Goal: Task Accomplishment & Management: Manage account settings

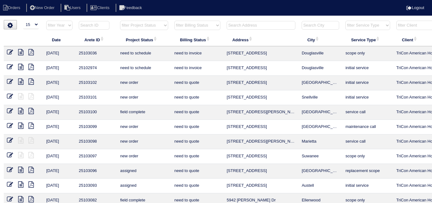
select select "15"
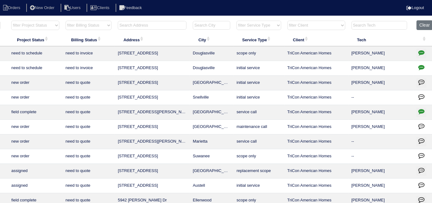
click at [146, 24] on input "text" at bounding box center [152, 25] width 69 height 9
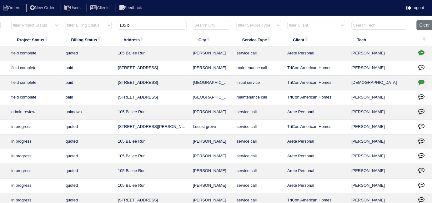
type input "105 b"
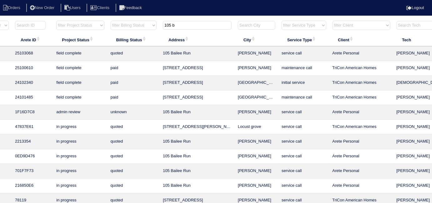
scroll to position [0, 0]
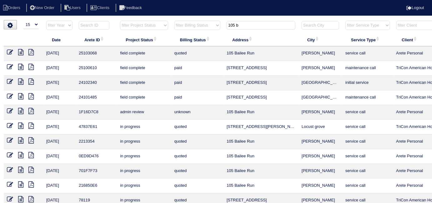
click at [19, 54] on icon at bounding box center [20, 52] width 5 height 6
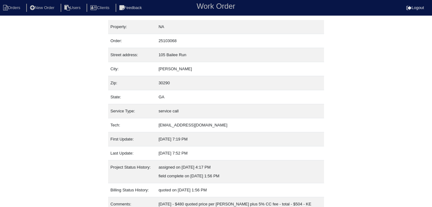
scroll to position [24, 0]
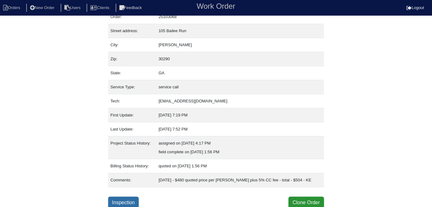
click at [126, 199] on link "Inspection" at bounding box center [123, 203] width 31 height 12
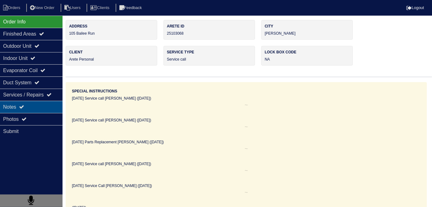
click at [50, 104] on div "Notes" at bounding box center [31, 107] width 62 height 12
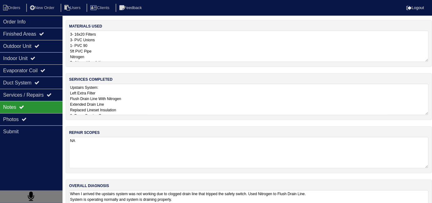
click at [161, 108] on textarea "Upstairs System: Left Extra Filter Flush Drain Line With Nitrogen Extended Drai…" at bounding box center [248, 99] width 359 height 31
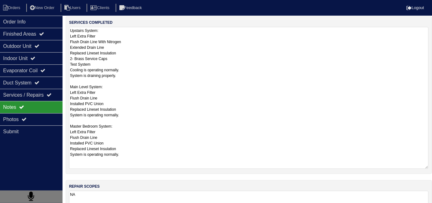
scroll to position [57, 0]
click at [140, 50] on textarea "Upstairs System: Left Extra Filter Flush Drain Line With Nitrogen Extended Drai…" at bounding box center [248, 98] width 359 height 142
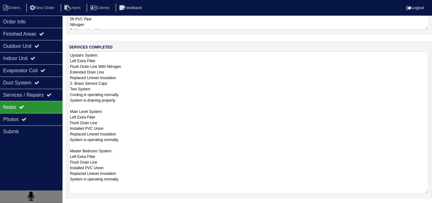
scroll to position [0, 0]
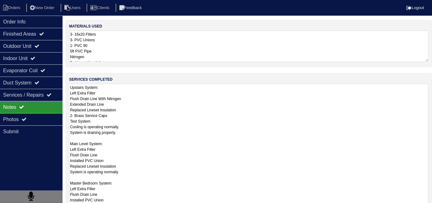
click at [199, 57] on textarea "3- 16x20 Filters 3- PVC Unions 1- PVC 90 5ft PVC Pipe Nitrogen 2 - Lineset Insu…" at bounding box center [248, 46] width 359 height 31
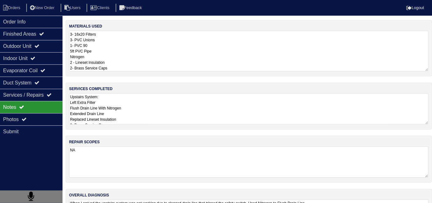
click at [192, 93] on textarea "Upstairs System: Left Extra Filter Flush Drain Line With Nitrogen Extended Drai…" at bounding box center [248, 108] width 359 height 31
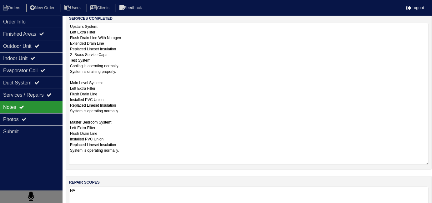
scroll to position [61, 0]
click at [149, 108] on textarea "Upstairs System: Left Extra Filter Flush Drain Line With Nitrogen Extended Drai…" at bounding box center [248, 94] width 359 height 142
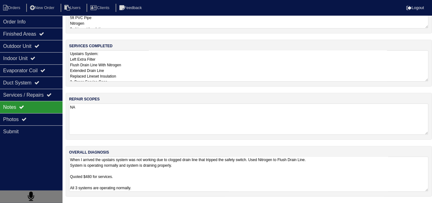
scroll to position [28, 0]
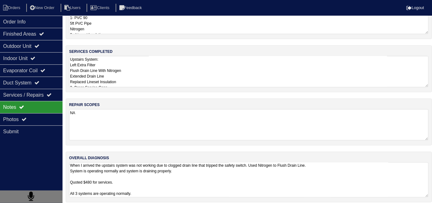
click at [212, 176] on textarea "When I arrived the upstairs system was not working due to clogged drain line th…" at bounding box center [248, 179] width 359 height 35
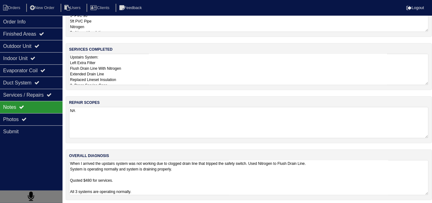
scroll to position [30, 0]
click at [172, 75] on textarea "Upstairs System: Left Extra Filter Flush Drain Line With Nitrogen Extended Drai…" at bounding box center [248, 68] width 359 height 31
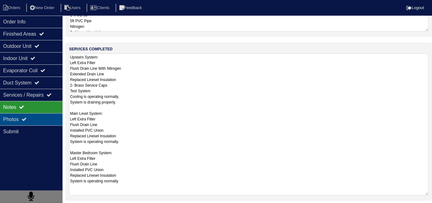
click at [34, 119] on div "Photos" at bounding box center [31, 119] width 62 height 12
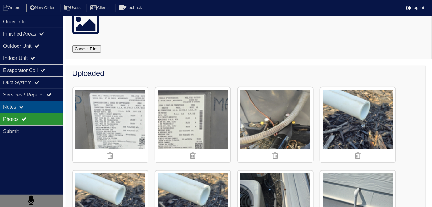
click at [37, 108] on div "Notes" at bounding box center [31, 107] width 62 height 12
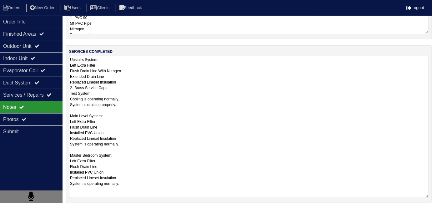
click at [188, 77] on textarea "Upstairs System: Left Extra Filter Flush Drain Line With Nitrogen Extended Drai…" at bounding box center [248, 127] width 359 height 142
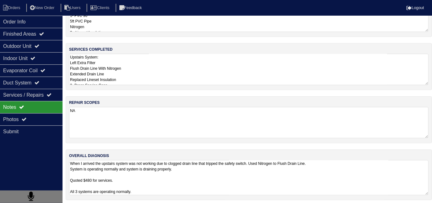
scroll to position [32, 0]
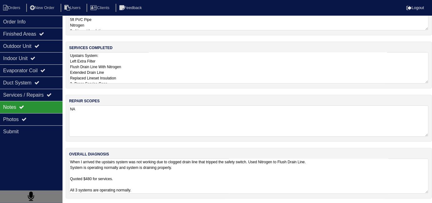
click at [227, 173] on textarea "When I arrived the upstairs system was not working due to clogged drain line th…" at bounding box center [248, 175] width 359 height 35
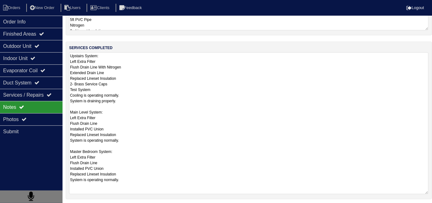
click at [145, 78] on textarea "Upstairs System: Left Extra Filter Flush Drain Line With Nitrogen Extended Drai…" at bounding box center [248, 123] width 359 height 142
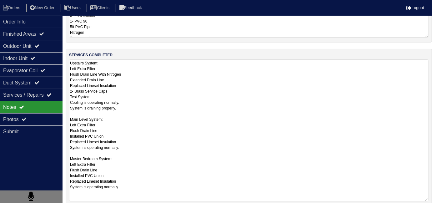
scroll to position [0, 0]
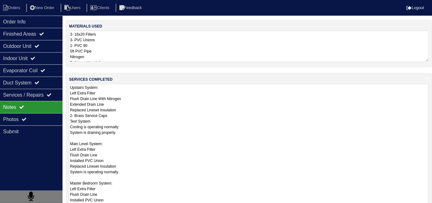
click at [133, 48] on textarea "3- 16x20 Filters 3- PVC Unions 1- PVC 90 5ft PVC Pipe Nitrogen 2 - Lineset Insu…" at bounding box center [248, 46] width 359 height 31
click at [148, 110] on textarea "Upstairs System: Left Extra Filter Flush Drain Line With Nitrogen Extended Drai…" at bounding box center [248, 155] width 359 height 142
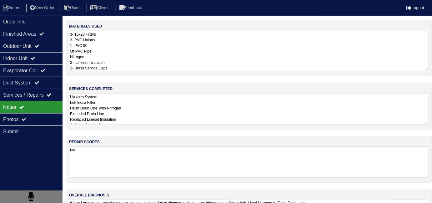
click at [127, 53] on textarea "3- 16x20 Filters 3- PVC Unions 1- PVC 90 5ft PVC Pipe Nitrogen 2 - Lineset Insu…" at bounding box center [248, 51] width 359 height 41
click at [139, 101] on textarea "Upstairs System: Left Extra Filter Flush Drain Line With Nitrogen Extended Drai…" at bounding box center [248, 108] width 359 height 31
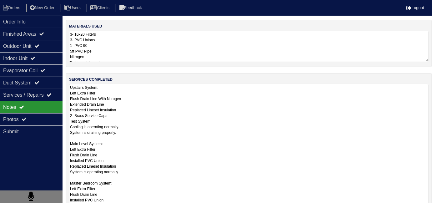
click at [138, 51] on textarea "3- 16x20 Filters 3- PVC Unions 1- PVC 90 5ft PVC Pipe Nitrogen 2 - Lineset Insu…" at bounding box center [248, 46] width 359 height 31
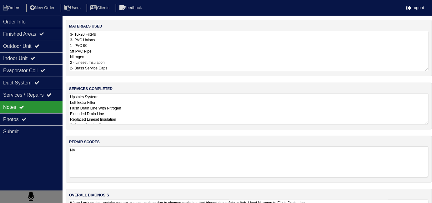
click at [151, 106] on textarea "Upstairs System: Left Extra Filter Flush Drain Line With Nitrogen Extended Drai…" at bounding box center [248, 108] width 359 height 31
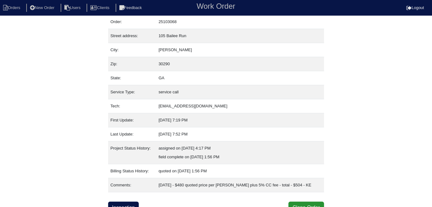
scroll to position [24, 0]
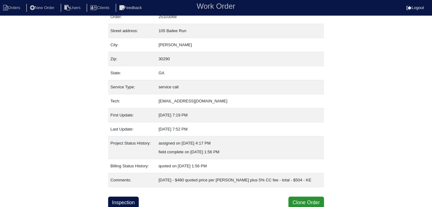
click at [62, 108] on div "Property: NA Order: 25103068 Street address: 105 Bailee Run City: Tyrone Zip: 3…" at bounding box center [216, 102] width 432 height 213
click at [62, 75] on div "Property: NA Order: 25103068 Street address: 105 Bailee Run City: Tyrone Zip: 3…" at bounding box center [216, 102] width 432 height 213
click at [131, 201] on link "Inspection" at bounding box center [123, 203] width 31 height 12
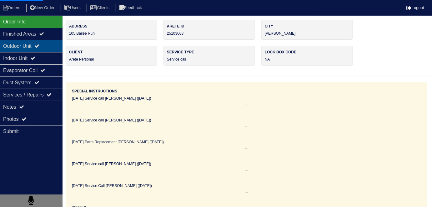
click at [39, 45] on icon at bounding box center [36, 45] width 5 height 5
select select "0"
select select "1"
select select "Rheem"
select select "1"
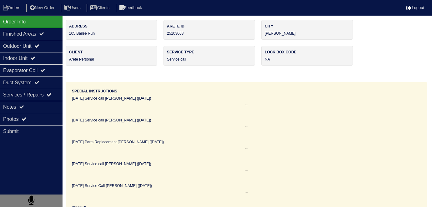
select select "0"
select select "1"
select select "0"
click at [46, 51] on div "Outdoor Unit" at bounding box center [31, 46] width 62 height 12
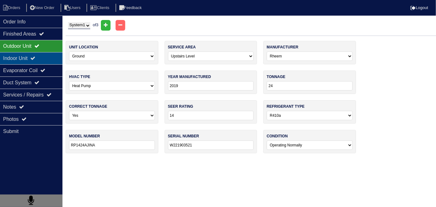
click at [41, 61] on div "Indoor Unit" at bounding box center [31, 58] width 62 height 12
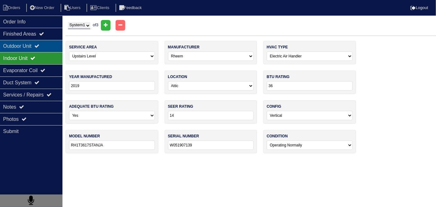
click at [39, 46] on icon at bounding box center [36, 45] width 5 height 5
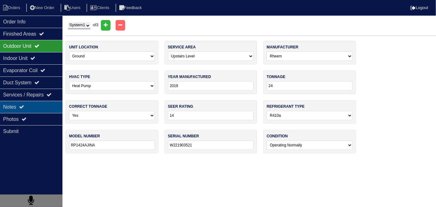
click at [31, 106] on div "Notes" at bounding box center [31, 107] width 62 height 12
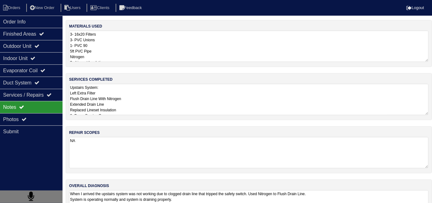
click at [187, 108] on textarea "Upstairs System: Left Extra Filter Flush Drain Line With Nitrogen Extended Drai…" at bounding box center [248, 99] width 359 height 31
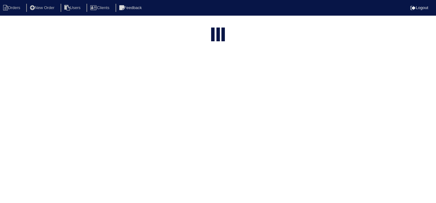
select select "15"
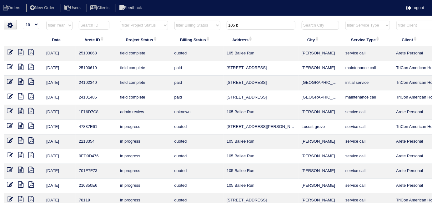
click at [248, 24] on input "105 b" at bounding box center [261, 25] width 69 height 9
click at [23, 52] on icon at bounding box center [20, 52] width 5 height 6
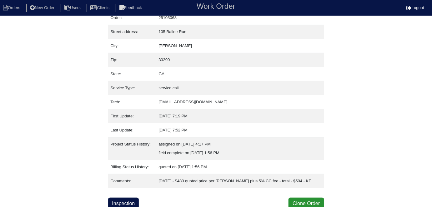
scroll to position [24, 0]
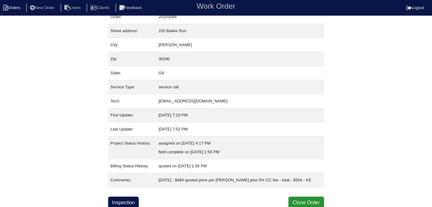
click at [3, 9] on icon at bounding box center [5, 8] width 5 height 6
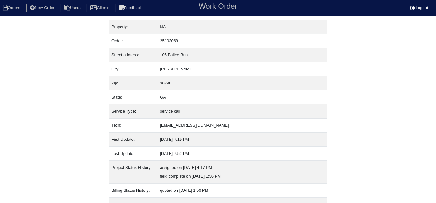
select select "15"
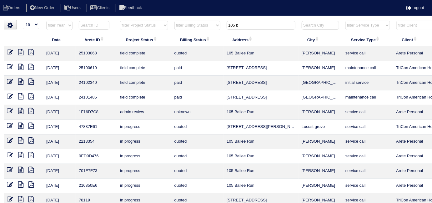
drag, startPoint x: 243, startPoint y: 26, endPoint x: 192, endPoint y: 32, distance: 51.0
click at [196, 33] on table "Date Arete ID Project Status Billing Status Address City Service Type Client Te…" at bounding box center [274, 143] width 541 height 246
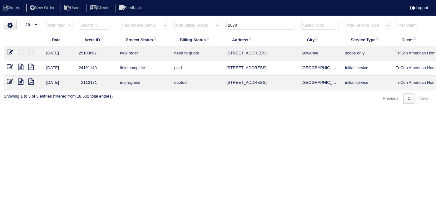
type input "2670"
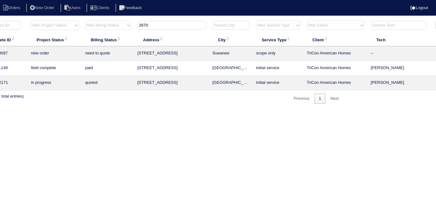
scroll to position [0, 109]
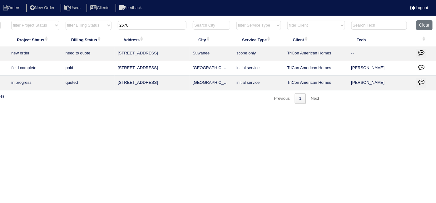
click at [422, 53] on icon "button" at bounding box center [421, 52] width 6 height 6
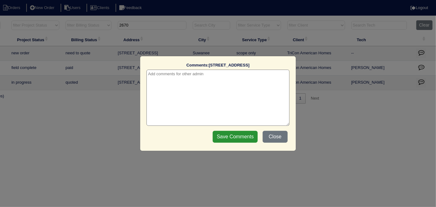
click at [189, 73] on textarea at bounding box center [218, 98] width 143 height 56
click at [189, 73] on textarea "8/21/25 - Duct cleaning and possible Odoban" at bounding box center [218, 98] width 143 height 56
click at [217, 74] on textarea "8/21/25 - Duct cleaning requested and possible Odoban" at bounding box center [218, 98] width 143 height 56
click at [168, 79] on textarea "8/21/25 - Duct cleaning requested per email from site super - possible Odoban" at bounding box center [218, 98] width 143 height 56
type textarea "8/21/25 - Duct cleaning requested per email from site super - possible Odoban -…"
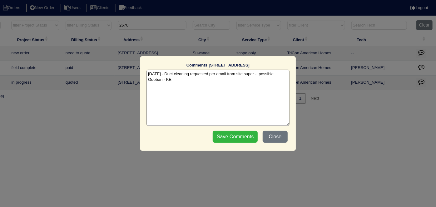
click at [235, 133] on input "Save Comments" at bounding box center [235, 137] width 45 height 12
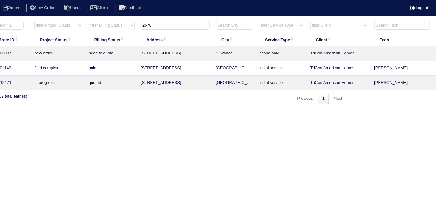
scroll to position [0, 0]
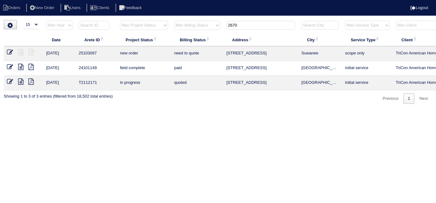
click at [11, 53] on icon at bounding box center [10, 52] width 6 height 6
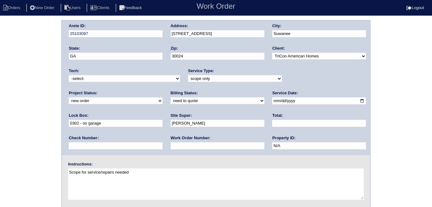
click at [149, 172] on textarea "Scope for service/repairs needed" at bounding box center [216, 184] width 296 height 31
type textarea "Scope for service/repairs needed If home smells, add Odoban as well as duct cle…"
click at [2, 133] on div "Arete ID: 25103097 Address: [STREET_ADDRESS] City: [GEOGRAPHIC_DATA] State: [GE…" at bounding box center [216, 146] width 432 height 253
click at [29, 168] on div "Arete ID: 25103097 Address: [STREET_ADDRESS] City: [GEOGRAPHIC_DATA] State: [GE…" at bounding box center [216, 146] width 432 height 253
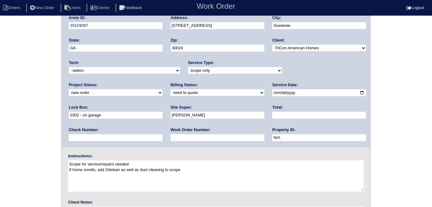
drag, startPoint x: 100, startPoint y: 71, endPoint x: 99, endPoint y: 81, distance: 10.4
click at [100, 71] on select "-select- [EMAIL_ADDRESS][DOMAIN_NAME] [EMAIL_ADDRESS][DOMAIN_NAME] [EMAIL_ADDRE…" at bounding box center [124, 70] width 111 height 7
click at [105, 70] on select "-select- [EMAIL_ADDRESS][DOMAIN_NAME] [EMAIL_ADDRESS][DOMAIN_NAME] [EMAIL_ADDRE…" at bounding box center [124, 71] width 111 height 7
select select "33"
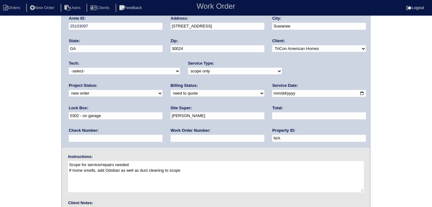
click at [69, 68] on select "-select- aretesmg+backup-tech@gmail.com benjohnholt88@gmail.com callisonhvac@ya…" at bounding box center [124, 71] width 111 height 7
click at [44, 92] on div "Arete ID: 25103097 Address: 2670 Factor Walk Blvd City: Suwanee State: GA Zip: …" at bounding box center [216, 138] width 432 height 253
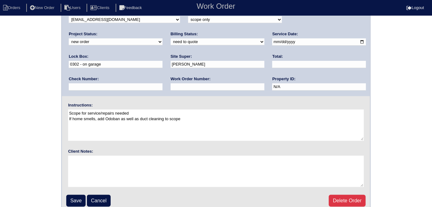
scroll to position [64, 0]
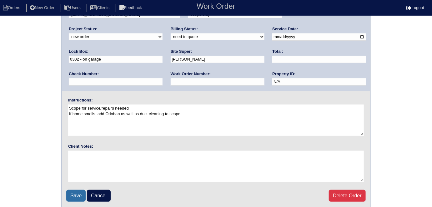
click at [74, 190] on input "Save" at bounding box center [75, 196] width 19 height 12
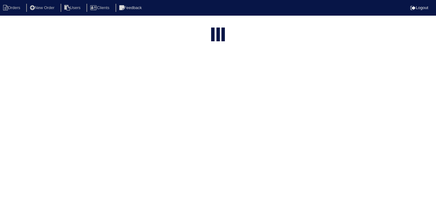
select select "15"
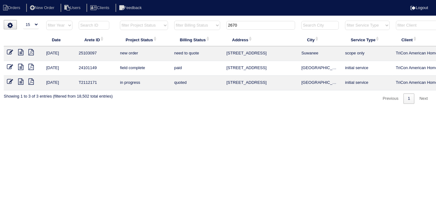
drag, startPoint x: 259, startPoint y: 23, endPoint x: 187, endPoint y: 17, distance: 72.5
click at [187, 17] on html "Orders New Order Users Clients Feedback Logout Orders New Order Users Clients M…" at bounding box center [218, 55] width 436 height 110
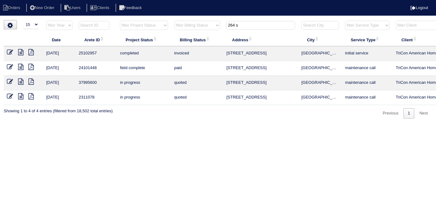
type input "264 s"
click at [282, 125] on html "Orders New Order Users Clients Feedback Logout Orders New Order Users Clients M…" at bounding box center [218, 62] width 436 height 125
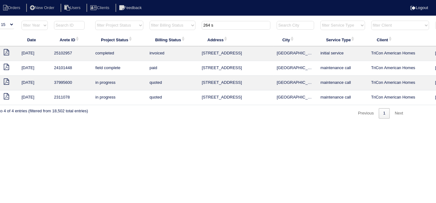
scroll to position [0, 109]
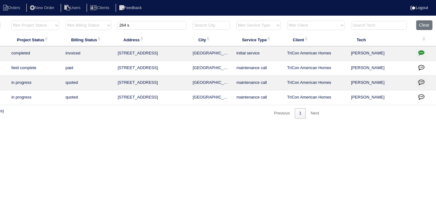
click at [425, 52] on button "button" at bounding box center [421, 53] width 10 height 9
type textarea "8/18/25 - Replacement / Add zoning approved - Sent to Dan, Payton, Reeca - KE 8…"
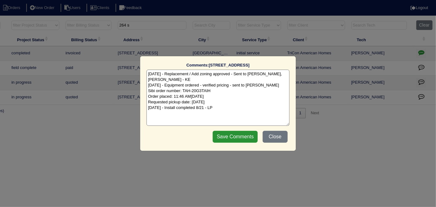
click at [269, 105] on textarea "8/18/25 - Replacement / Add zoning approved - Sent to Dan, Payton, Reeca - KE 8…" at bounding box center [218, 98] width 143 height 56
click at [267, 135] on button "Close" at bounding box center [275, 137] width 25 height 12
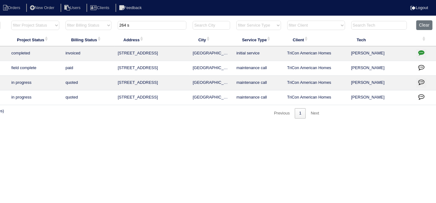
drag, startPoint x: 150, startPoint y: 27, endPoint x: 110, endPoint y: 24, distance: 40.4
click at [112, 25] on tr "filter Year -- Any Year -- 2025 2024 2023 2022 2021 2020 2019 filter Project St…" at bounding box center [165, 26] width 541 height 13
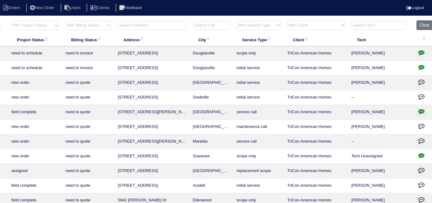
click at [151, 25] on input "text" at bounding box center [152, 25] width 69 height 9
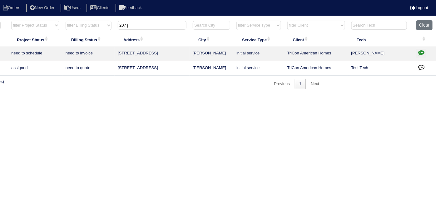
type input "207 j"
click at [419, 52] on icon "button" at bounding box center [421, 52] width 6 height 6
type textarea "8/7/25 - reassigned to Maynor to add missing system - rk 8/8/25 - Replacement x…"
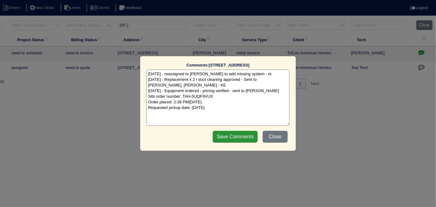
click at [258, 106] on textarea "8/7/25 - reassigned to Maynor to add missing system - rk 8/8/25 - Replacement x…" at bounding box center [218, 98] width 143 height 56
click at [267, 138] on button "Close" at bounding box center [275, 137] width 25 height 12
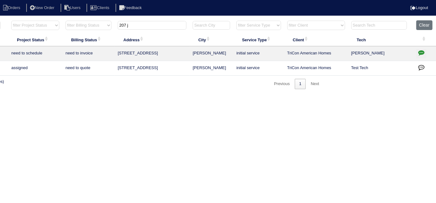
drag, startPoint x: 157, startPoint y: 30, endPoint x: 151, endPoint y: 28, distance: 6.4
click at [151, 29] on th "207 j" at bounding box center [152, 26] width 75 height 13
drag, startPoint x: 147, startPoint y: 27, endPoint x: 99, endPoint y: 28, distance: 47.5
click at [105, 29] on tr "filter Year -- Any Year -- 2025 2024 2023 2022 2021 2020 2019 filter Project St…" at bounding box center [165, 26] width 541 height 13
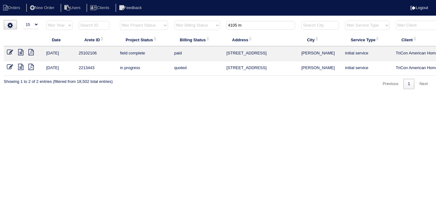
type input "4105 m"
click at [22, 51] on icon at bounding box center [20, 52] width 5 height 6
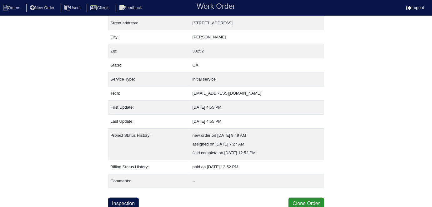
scroll to position [33, 0]
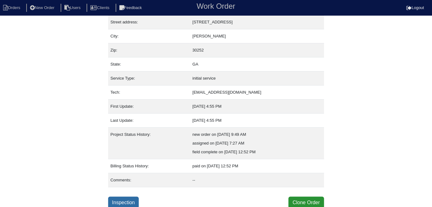
click at [136, 200] on link "Inspection" at bounding box center [123, 203] width 31 height 12
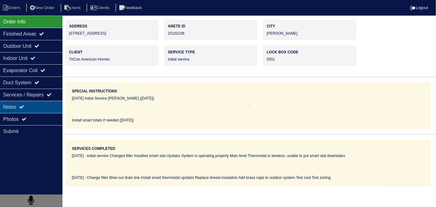
click at [17, 104] on div "Notes" at bounding box center [31, 107] width 62 height 12
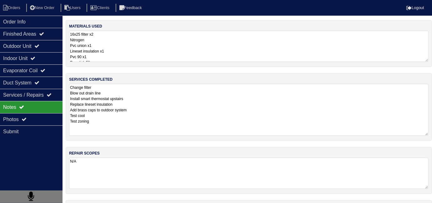
click at [191, 103] on textarea "Change filter Blow out drain line Install smart thermostat upstairs Replace lin…" at bounding box center [248, 110] width 359 height 52
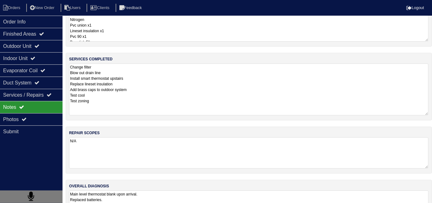
scroll to position [48, 0]
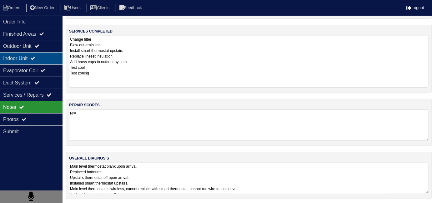
click at [44, 52] on div "Indoor Unit" at bounding box center [31, 58] width 62 height 12
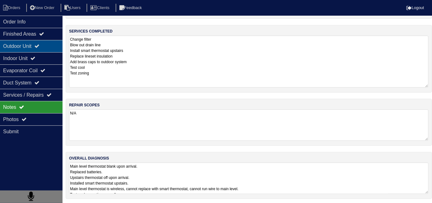
scroll to position [0, 0]
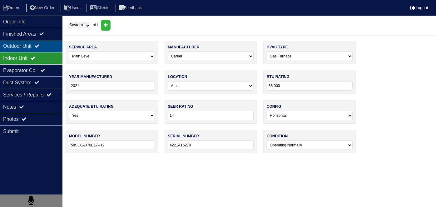
click at [43, 48] on div "Outdoor Unit" at bounding box center [31, 46] width 62 height 12
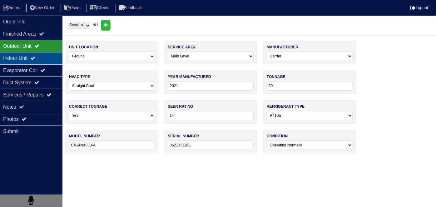
click at [43, 56] on div "Indoor Unit" at bounding box center [31, 58] width 62 height 12
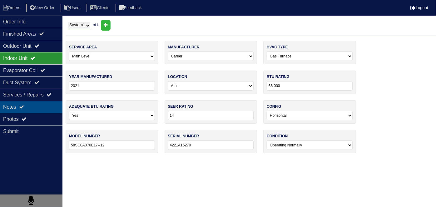
click at [41, 108] on div "Notes" at bounding box center [31, 107] width 62 height 12
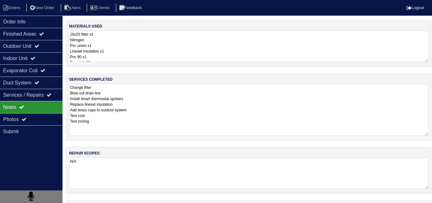
drag, startPoint x: 156, startPoint y: 106, endPoint x: 162, endPoint y: 105, distance: 6.0
click at [156, 106] on textarea "Change filter Blow out drain line Install smart thermostat upstairs Replace lin…" at bounding box center [248, 110] width 359 height 52
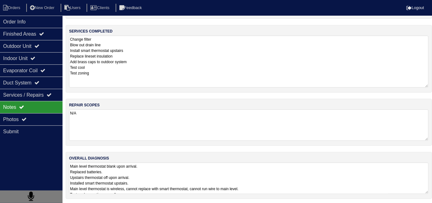
click at [202, 172] on textarea "Main level thermostat blank upon arrival. Replaced batteries. Upstairs thermost…" at bounding box center [248, 177] width 359 height 31
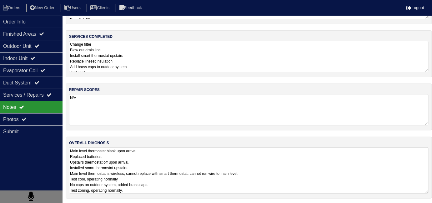
scroll to position [0, 0]
click at [184, 182] on textarea "Main level thermostat blank upon arrival. Replaced batteries. Upstairs thermost…" at bounding box center [248, 170] width 359 height 46
click at [186, 188] on textarea "Main level thermostat blank upon arrival. Replaced batteries. Upstairs thermost…" at bounding box center [248, 170] width 359 height 46
click at [185, 161] on textarea "Main level thermostat blank upon arrival. Replaced batteries. Upstairs thermost…" at bounding box center [248, 170] width 359 height 46
click at [154, 114] on textarea "N/A" at bounding box center [248, 109] width 359 height 31
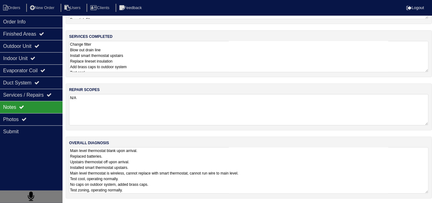
scroll to position [27, 0]
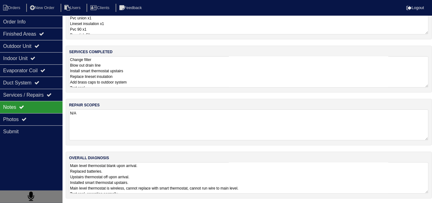
click at [159, 76] on textarea "Change filter Blow out drain line Install smart thermostat upstairs Replace lin…" at bounding box center [248, 71] width 359 height 31
click at [1, 18] on div "Order Info" at bounding box center [31, 22] width 62 height 12
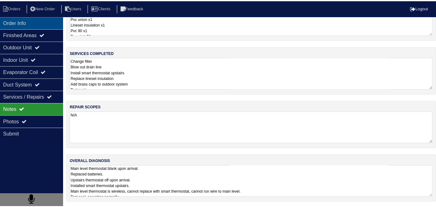
scroll to position [0, 0]
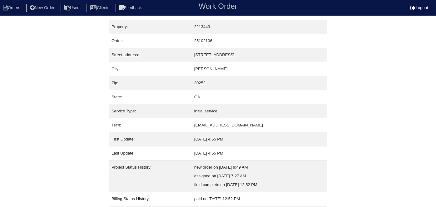
scroll to position [33, 0]
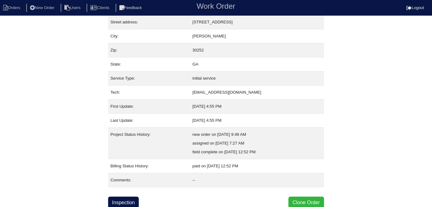
click at [292, 200] on button "Clone Order" at bounding box center [305, 203] width 35 height 12
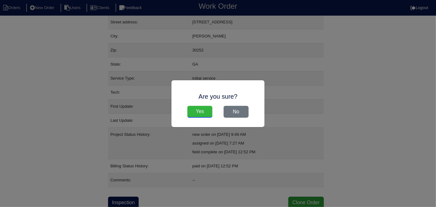
click at [201, 111] on input "Yes" at bounding box center [199, 112] width 25 height 12
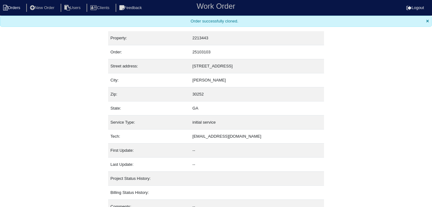
click at [15, 7] on li "Orders" at bounding box center [12, 8] width 25 height 8
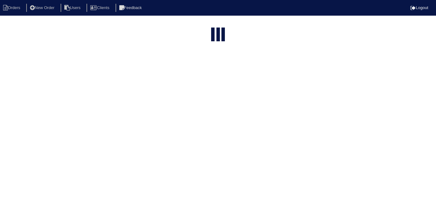
select select "15"
type input "4105 m"
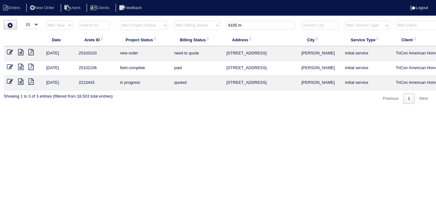
click at [10, 49] on icon at bounding box center [10, 52] width 6 height 6
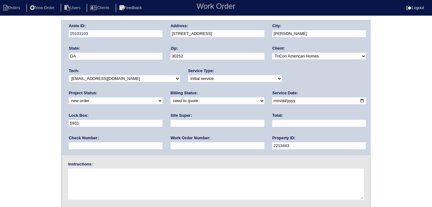
click at [188, 79] on select "-select- initial service basic service maintenance call replacement scope servi…" at bounding box center [235, 78] width 94 height 7
select select "service call"
click at [188, 75] on select "-select- initial service basic service maintenance call replacement scope servi…" at bounding box center [235, 78] width 94 height 7
click at [171, 123] on input "text" at bounding box center [218, 123] width 94 height 7
type input "[PERSON_NAME]"
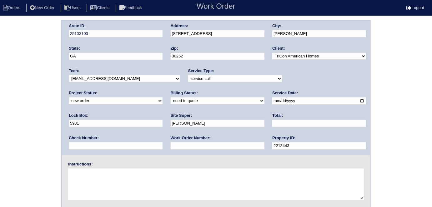
click at [108, 173] on textarea at bounding box center [216, 184] width 296 height 31
type textarea "No cool new move in 8/25. We did initial in June"
click at [162, 120] on input "5931" at bounding box center [116, 123] width 94 height 7
type input "5931/9470"
click at [11, 80] on div "Arete ID: 25103103 Address: 4105 Mission Way City: McDonough State: GA Zip: 302…" at bounding box center [216, 146] width 432 height 253
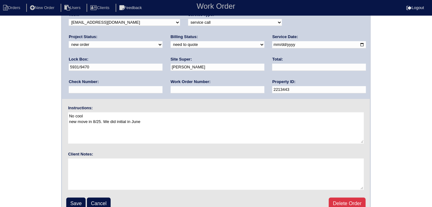
scroll to position [57, 0]
click at [77, 197] on input "Save" at bounding box center [75, 203] width 19 height 12
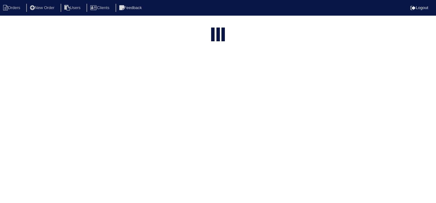
select select "15"
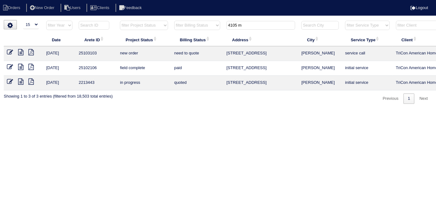
drag, startPoint x: 250, startPoint y: 25, endPoint x: 202, endPoint y: 27, distance: 47.8
click at [202, 27] on tr "filter Year -- Any Year -- 2025 2024 2023 2022 2021 2020 2019 filter Project St…" at bounding box center [274, 26] width 541 height 13
click at [248, 22] on input "4105 m" at bounding box center [261, 25] width 69 height 9
click at [248, 26] on input "4105 m" at bounding box center [261, 25] width 69 height 9
drag, startPoint x: 248, startPoint y: 26, endPoint x: 202, endPoint y: 24, distance: 46.6
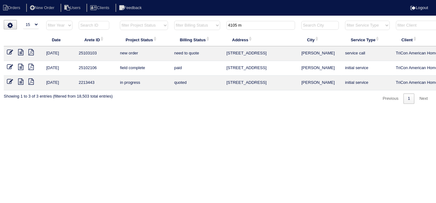
click at [202, 24] on tr "filter Year -- Any Year -- 2025 2024 2023 2022 2021 2020 2019 filter Project St…" at bounding box center [274, 26] width 541 height 13
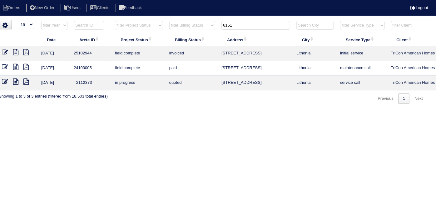
scroll to position [0, 109]
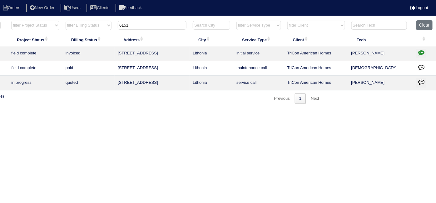
type input "6151"
click at [418, 52] on icon "button" at bounding box center [421, 52] width 6 height 6
type textarea "[DATE] - Duct cleaning approved - Sent to [PERSON_NAME]"
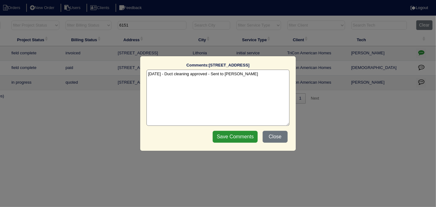
click at [254, 76] on textarea "[DATE] - Duct cleaning approved - Sent to [PERSON_NAME]" at bounding box center [218, 98] width 143 height 56
click at [268, 138] on button "Close" at bounding box center [275, 137] width 25 height 12
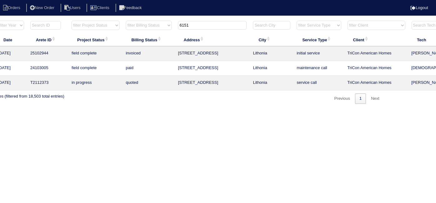
scroll to position [0, 0]
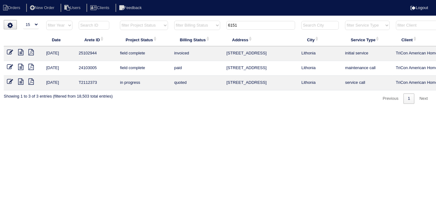
click at [21, 54] on icon at bounding box center [20, 52] width 5 height 6
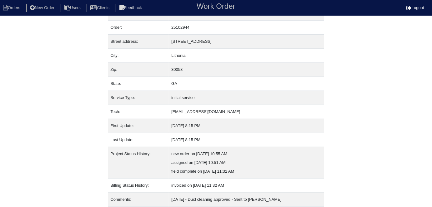
scroll to position [33, 0]
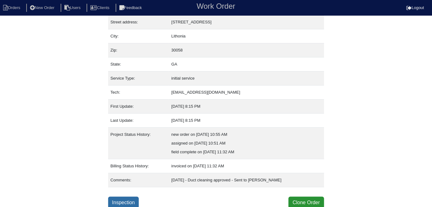
click at [138, 200] on link "Inspection" at bounding box center [123, 203] width 31 height 12
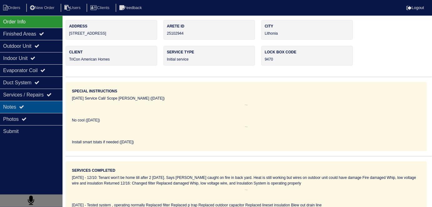
click at [50, 107] on div "Notes" at bounding box center [31, 107] width 62 height 12
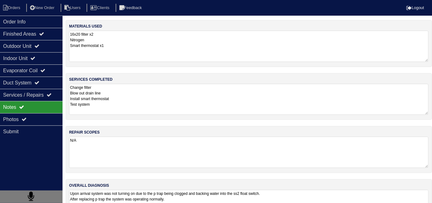
click at [106, 99] on textarea "Change filter Blow out drain line Install smart thermostat Test system" at bounding box center [248, 99] width 359 height 31
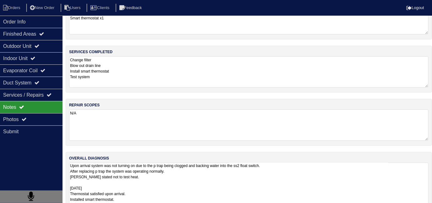
scroll to position [0, 0]
click at [272, 180] on textarea "Upon arrival system was not turning on due to the p trap being clogged and back…" at bounding box center [248, 190] width 359 height 57
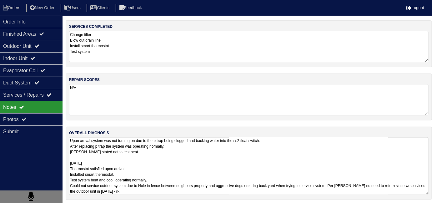
scroll to position [54, 0]
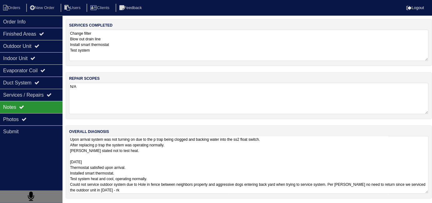
click at [191, 189] on textarea "Upon arrival system was not turning on due to the p trap being clogged and back…" at bounding box center [248, 164] width 359 height 57
click at [33, 23] on div "Order Info" at bounding box center [31, 22] width 62 height 12
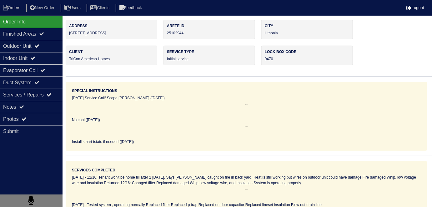
scroll to position [0, 0]
click at [22, 108] on icon at bounding box center [21, 106] width 5 height 5
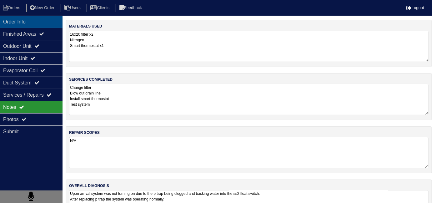
click at [38, 17] on div "Order Info" at bounding box center [31, 22] width 62 height 12
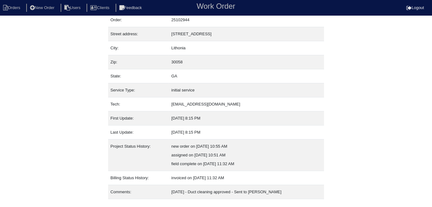
scroll to position [33, 0]
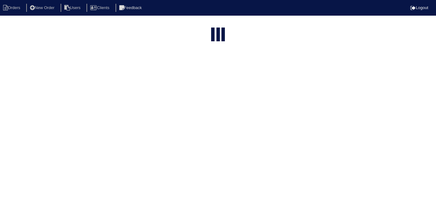
select select "15"
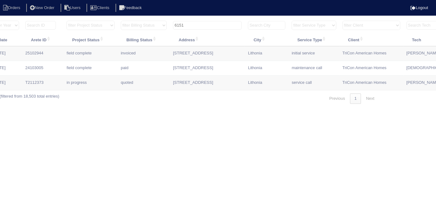
scroll to position [0, 109]
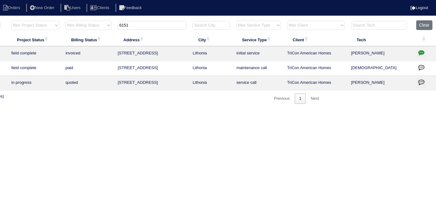
click at [420, 51] on icon "button" at bounding box center [421, 52] width 6 height 6
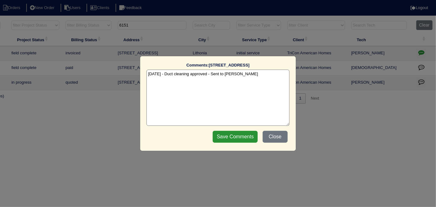
click at [242, 75] on textarea "[DATE] - Duct cleaning approved - Sent to [PERSON_NAME]" at bounding box center [218, 98] width 143 height 56
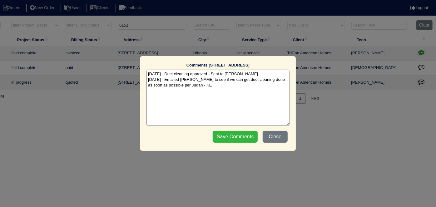
type textarea "[DATE] - Duct cleaning approved - Sent to [PERSON_NAME] [DATE] - Emailed [PERSO…"
drag, startPoint x: 227, startPoint y: 133, endPoint x: 223, endPoint y: 128, distance: 6.2
click at [227, 132] on input "Save Comments" at bounding box center [235, 137] width 45 height 12
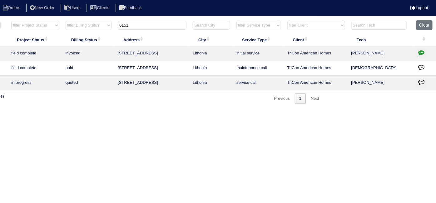
drag, startPoint x: 137, startPoint y: 24, endPoint x: 115, endPoint y: 24, distance: 21.6
click at [115, 24] on th "6151" at bounding box center [152, 26] width 75 height 13
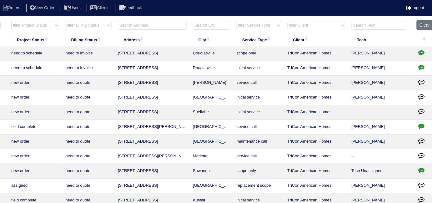
click at [144, 26] on input "text" at bounding box center [152, 25] width 69 height 9
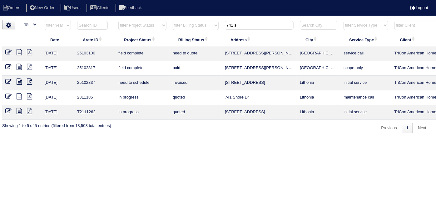
scroll to position [0, 0]
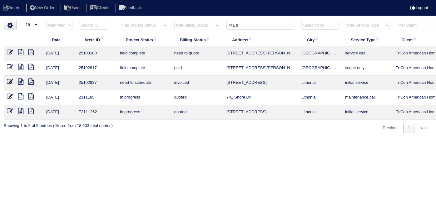
type input "741 s"
drag, startPoint x: 245, startPoint y: 27, endPoint x: 217, endPoint y: 26, distance: 27.5
click at [220, 27] on tr "filter Year -- Any Year -- 2025 2024 2023 2022 2021 2020 2019 filter Project St…" at bounding box center [274, 26] width 541 height 13
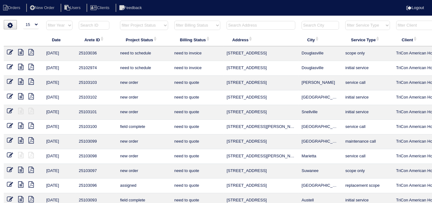
click at [244, 22] on input "text" at bounding box center [261, 25] width 69 height 9
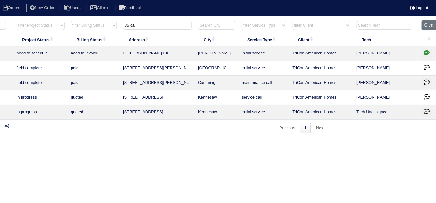
scroll to position [0, 109]
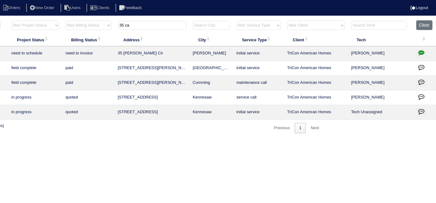
type input "35 ca"
click at [421, 50] on icon "button" at bounding box center [421, 52] width 6 height 6
type textarea "[DATE] - Replacement/duct cleaning approved - Sent to [PERSON_NAME], [PERSON_NA…"
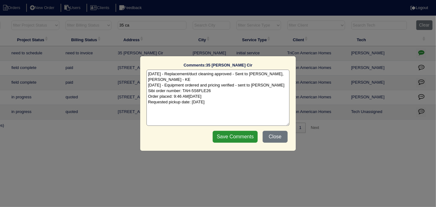
click at [253, 104] on textarea "[DATE] - Replacement/duct cleaning approved - Sent to [PERSON_NAME], [PERSON_NA…" at bounding box center [218, 98] width 143 height 56
click at [277, 134] on button "Close" at bounding box center [275, 137] width 25 height 12
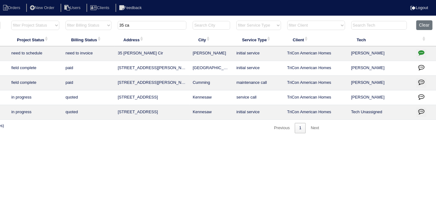
drag, startPoint x: 172, startPoint y: 24, endPoint x: 59, endPoint y: 15, distance: 113.8
click at [59, 20] on body "Orders New Order Users Clients Feedback Logout Orders New Order Users Clients M…" at bounding box center [109, 76] width 436 height 113
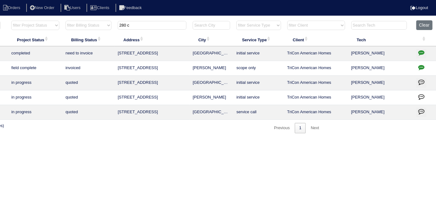
type input "280 c"
click at [421, 52] on icon "button" at bounding box center [421, 52] width 6 height 6
type textarea "[DATE] - Replacement approved - sent to [PERSON_NAME], [PERSON_NAME] - KE [DATE…"
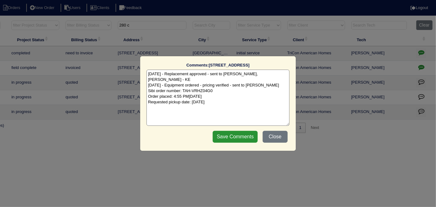
click at [260, 98] on textarea "[DATE] - Replacement approved - sent to [PERSON_NAME], [PERSON_NAME] - KE [DATE…" at bounding box center [218, 98] width 143 height 56
click at [275, 136] on button "Close" at bounding box center [275, 137] width 25 height 12
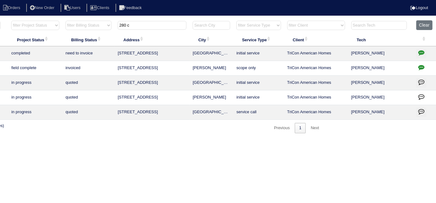
drag, startPoint x: 134, startPoint y: 24, endPoint x: 104, endPoint y: 20, distance: 30.3
click at [105, 20] on tr "filter Year -- Any Year -- 2025 2024 2023 2022 2021 2020 2019 filter Project St…" at bounding box center [165, 26] width 541 height 13
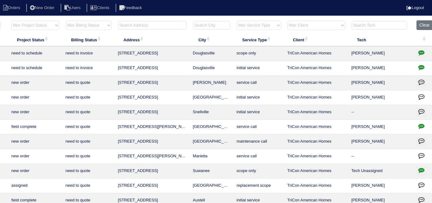
click at [147, 27] on input "text" at bounding box center [152, 25] width 69 height 9
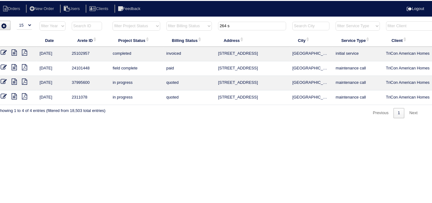
scroll to position [0, 0]
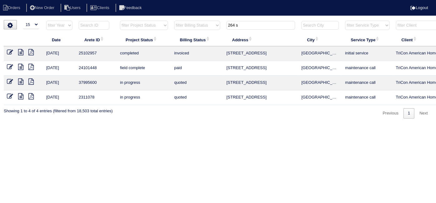
type input "264 s"
drag, startPoint x: 254, startPoint y: 26, endPoint x: 220, endPoint y: 22, distance: 34.6
click at [221, 23] on tr "filter Year -- Any Year -- 2025 2024 2023 2022 2021 2020 2019 filter Project St…" at bounding box center [274, 26] width 541 height 13
